Goal: Task Accomplishment & Management: Manage account settings

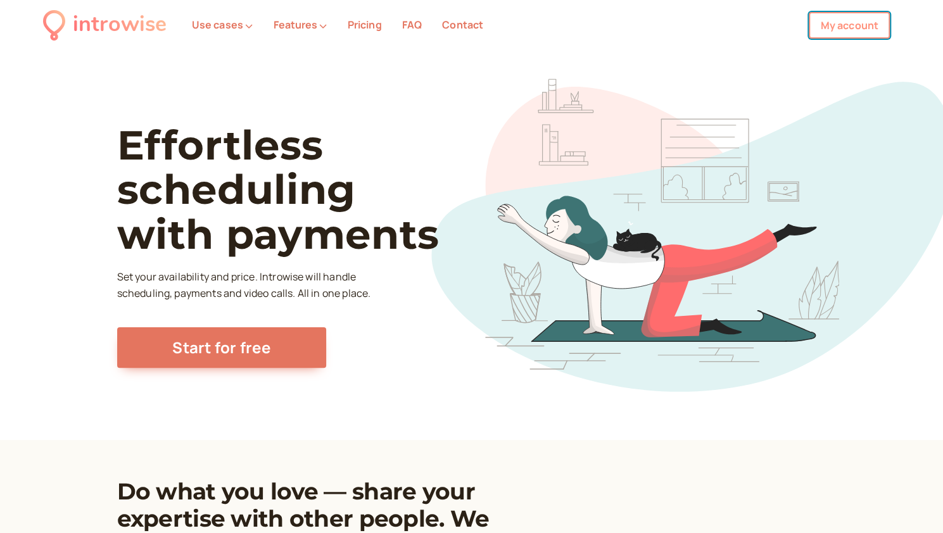
click at [824, 28] on link "My account" at bounding box center [848, 25] width 81 height 27
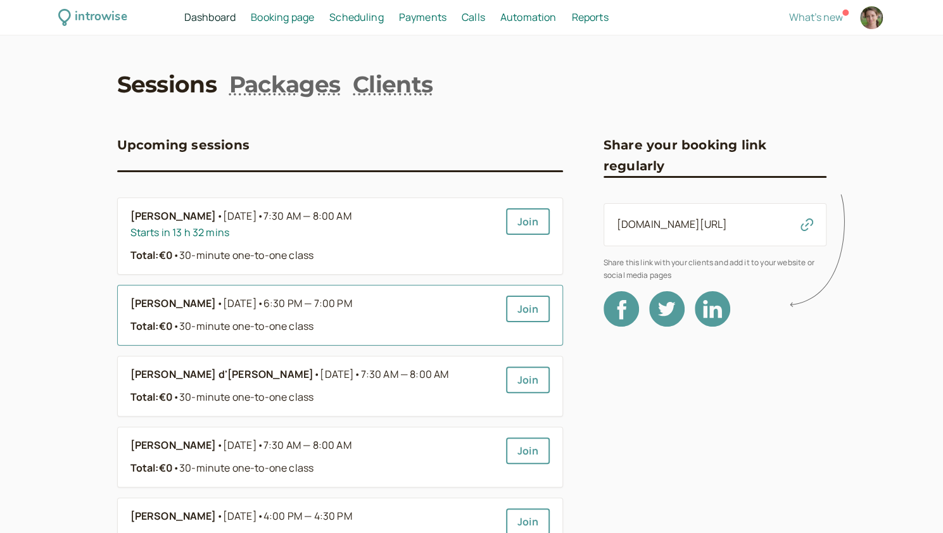
click at [257, 305] on span "•" at bounding box center [260, 303] width 6 height 14
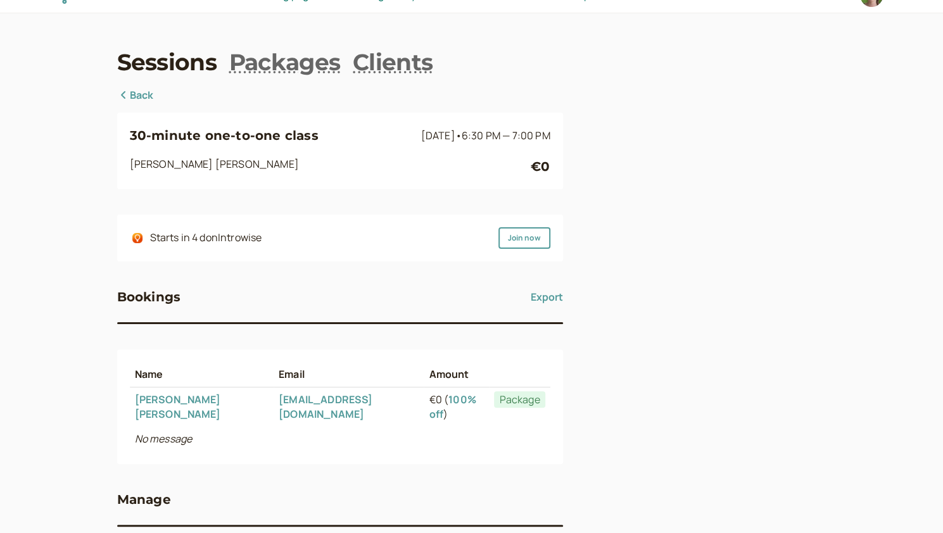
scroll to position [88, 0]
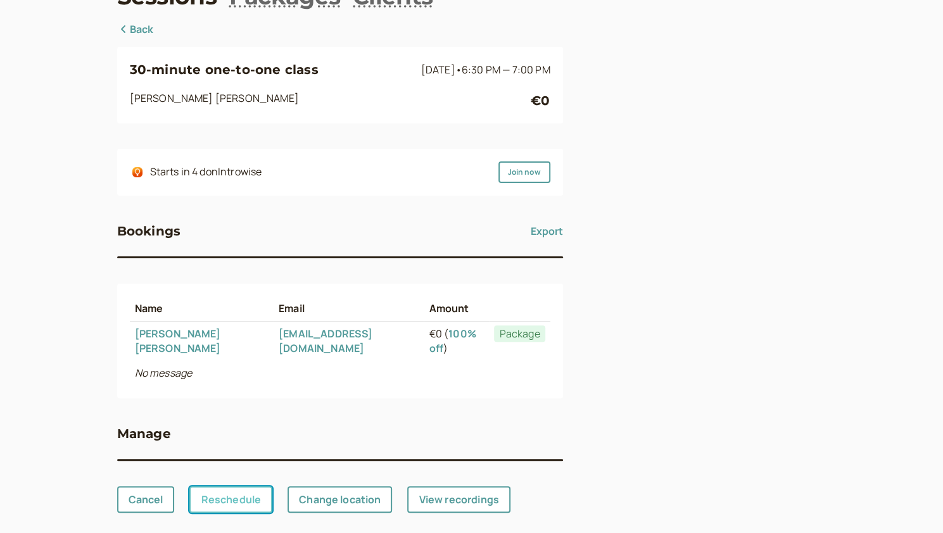
click at [232, 486] on link "Reschedule" at bounding box center [230, 499] width 83 height 27
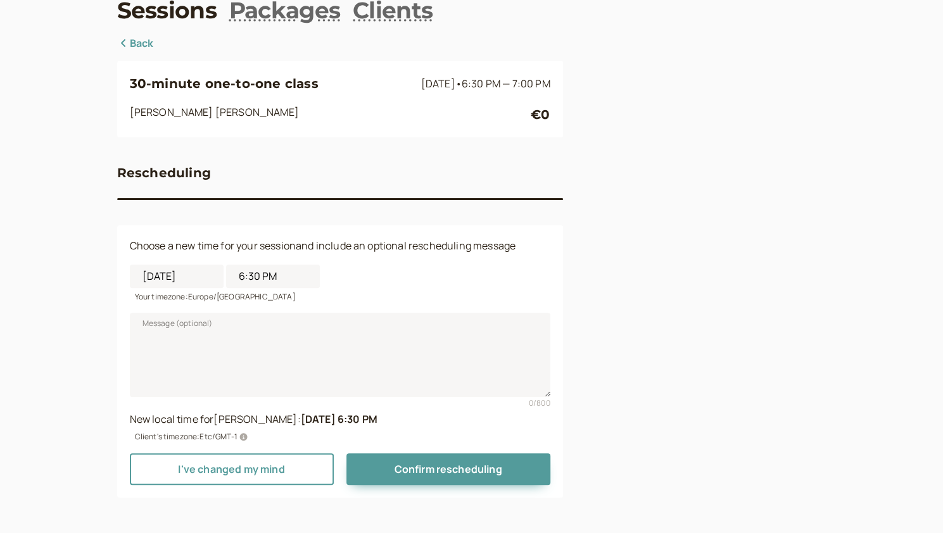
scroll to position [73, 0]
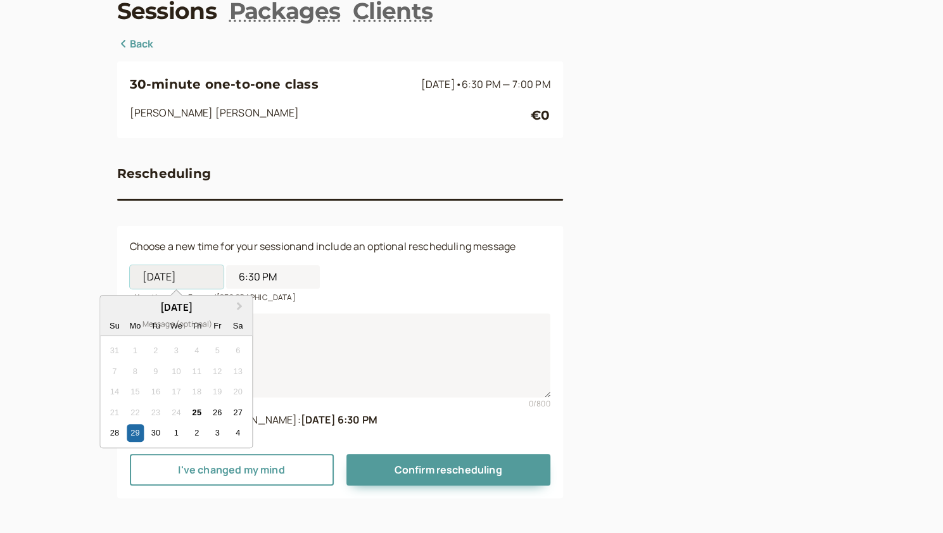
click at [192, 269] on input "[DATE]" at bounding box center [177, 276] width 94 height 23
click at [150, 434] on div "30" at bounding box center [155, 432] width 17 height 17
type input "[DATE]"
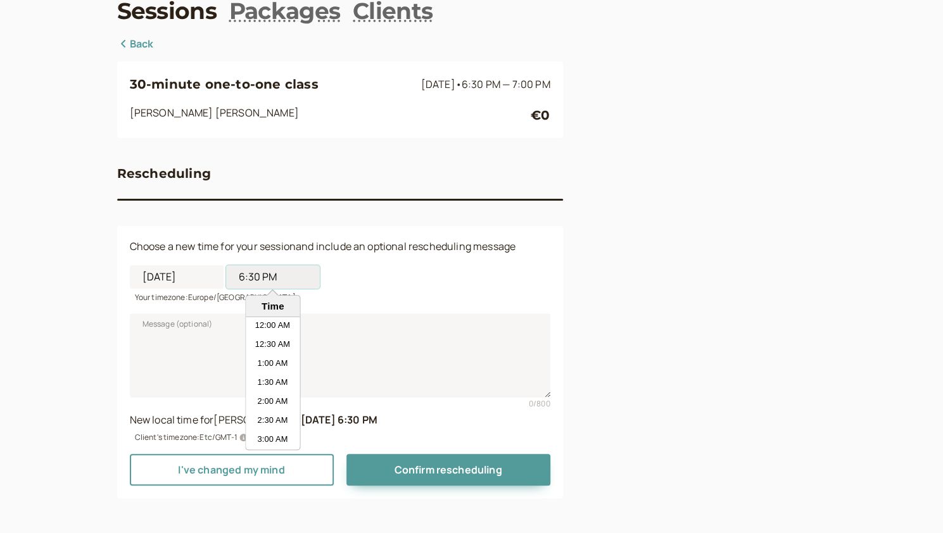
click at [257, 274] on input "6:30 PM" at bounding box center [273, 276] width 94 height 23
click at [256, 323] on li "5:00 PM" at bounding box center [273, 326] width 54 height 19
type input "5:00 PM"
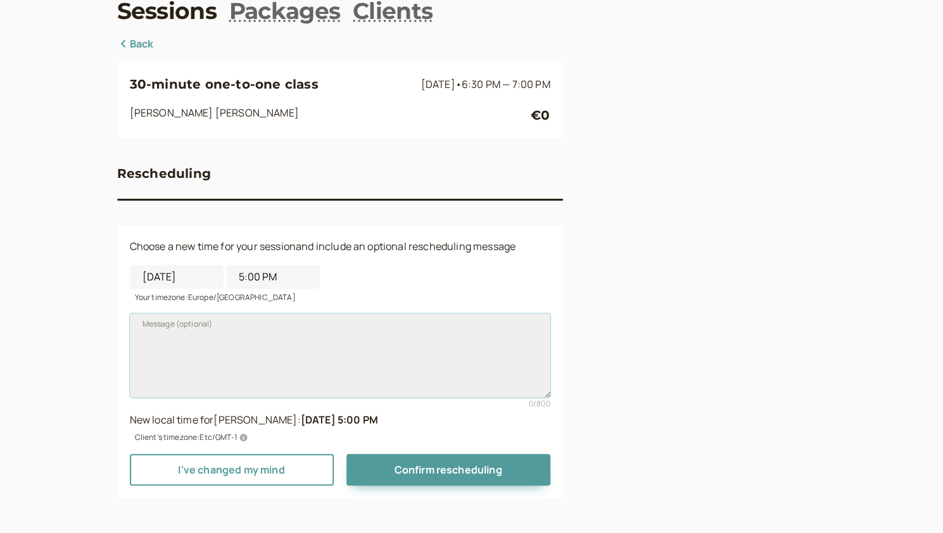
click at [252, 332] on textarea "Message (optional)" at bounding box center [340, 355] width 420 height 84
type textarea "Hi, is this the correct time?"
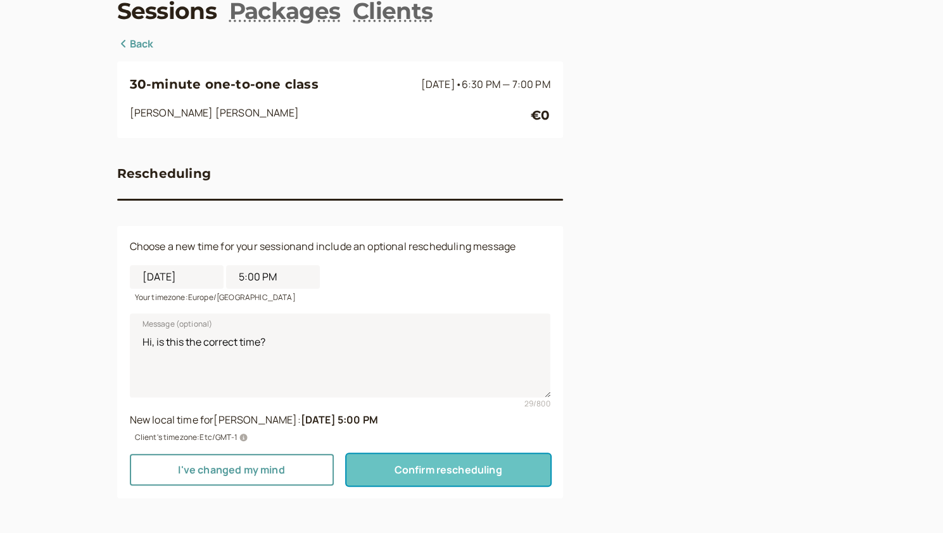
click at [441, 468] on span "Confirm rescheduling" at bounding box center [448, 470] width 108 height 14
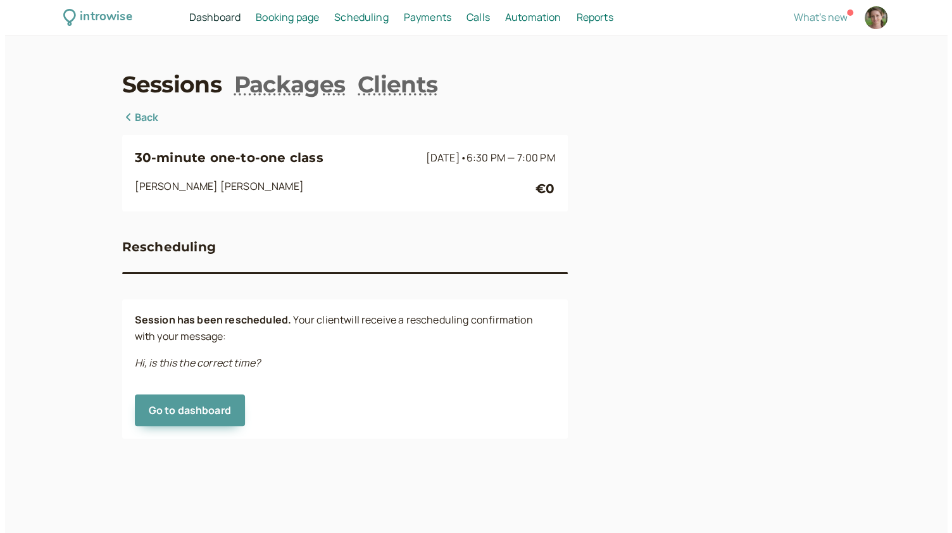
scroll to position [0, 0]
